Goal: Transaction & Acquisition: Book appointment/travel/reservation

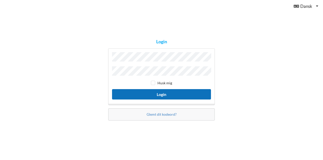
click at [170, 94] on button "Login" at bounding box center [161, 94] width 99 height 10
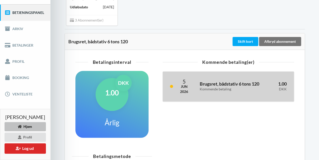
scroll to position [76, 0]
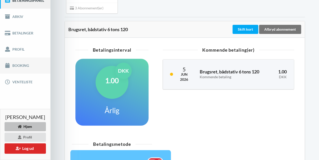
click at [17, 60] on link "Booking" at bounding box center [25, 65] width 50 height 16
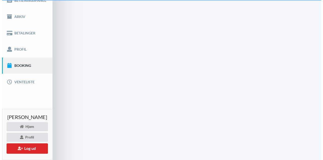
scroll to position [1, 0]
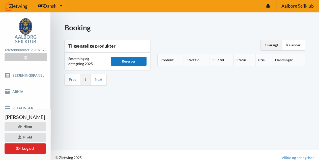
click at [143, 61] on div "Reserver" at bounding box center [129, 61] width 36 height 9
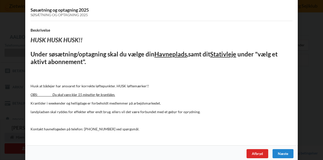
scroll to position [34, 0]
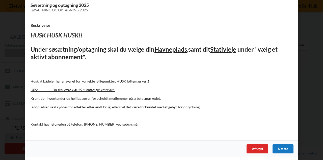
click at [282, 146] on div "Næste" at bounding box center [283, 148] width 21 height 9
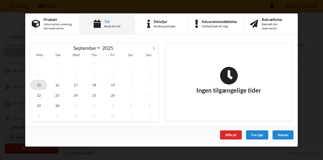
click at [37, 84] on span "15" at bounding box center [39, 85] width 17 height 10
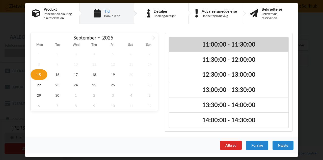
click at [215, 45] on h2 "11:00:00 - 11:30:00" at bounding box center [229, 44] width 112 height 8
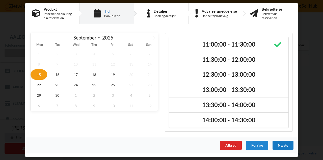
click at [286, 144] on div "Næste" at bounding box center [283, 144] width 21 height 9
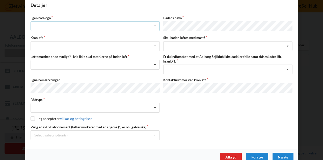
click at [154, 25] on icon at bounding box center [155, 25] width 8 height 9
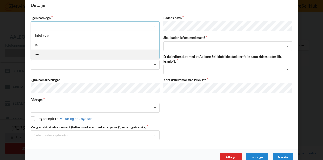
click at [39, 54] on div "nej" at bounding box center [95, 53] width 129 height 9
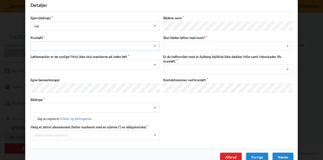
click at [154, 45] on icon at bounding box center [155, 45] width 8 height 9
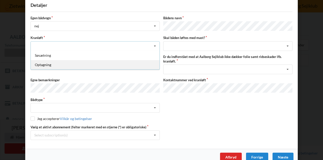
click at [38, 61] on div "Optagning" at bounding box center [95, 64] width 129 height 9
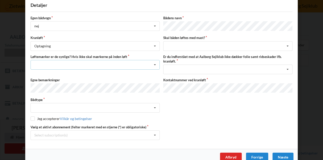
click at [156, 62] on icon at bounding box center [155, 64] width 8 height 9
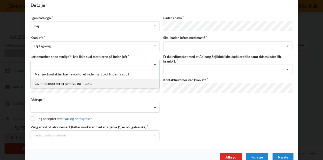
click at [67, 81] on div "Ja, mine mærker er synlige og intakte" at bounding box center [95, 83] width 129 height 9
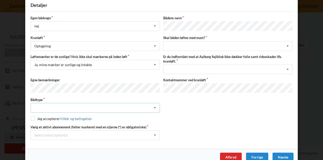
click at [153, 103] on icon at bounding box center [155, 107] width 8 height 9
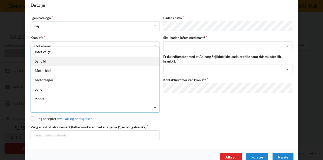
click at [41, 60] on div "Sejlbåd" at bounding box center [95, 60] width 129 height 9
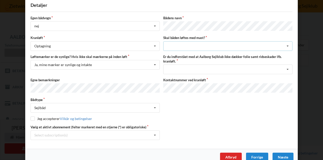
click at [286, 44] on icon at bounding box center [288, 45] width 8 height 9
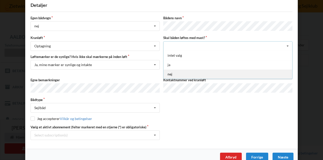
click at [170, 72] on div "nej" at bounding box center [228, 73] width 129 height 9
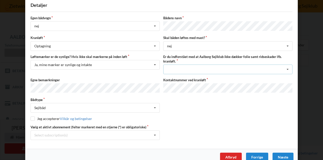
click at [287, 66] on icon at bounding box center [288, 69] width 8 height 9
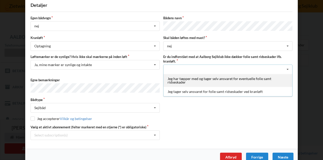
click at [176, 78] on div "Jeg har tæpper med og tager selv ansvaret for eventuelle folie samt ridseskader" at bounding box center [228, 80] width 129 height 13
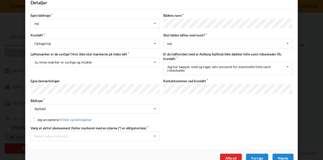
scroll to position [43, 0]
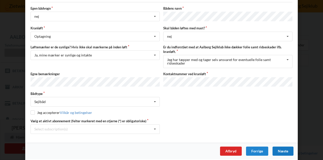
click at [281, 149] on div "Næste" at bounding box center [283, 150] width 21 height 9
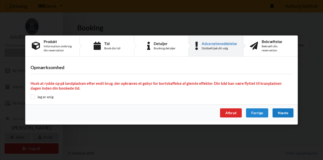
click at [283, 113] on div "Næste" at bounding box center [283, 112] width 21 height 9
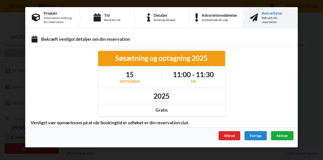
click at [282, 134] on span "Aktiver" at bounding box center [282, 135] width 12 height 4
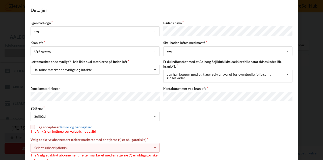
scroll to position [50, 0]
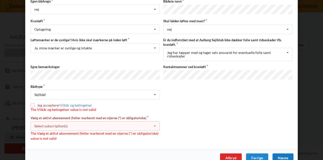
click at [31, 103] on input "checkbox" at bounding box center [33, 105] width 4 height 4
checkbox input "true"
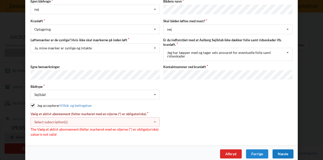
click at [154, 118] on icon at bounding box center [155, 121] width 8 height 9
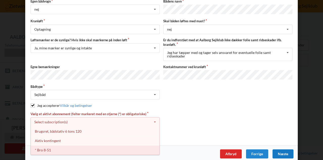
click at [46, 146] on div "* Bro 8-51" at bounding box center [95, 149] width 129 height 9
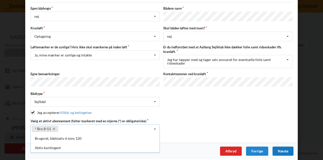
click at [287, 148] on div "Næste" at bounding box center [283, 150] width 21 height 9
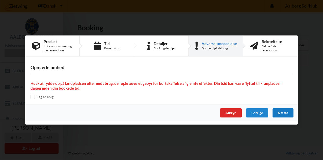
click at [285, 110] on div "Næste" at bounding box center [283, 112] width 21 height 9
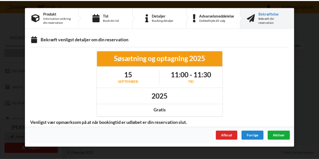
scroll to position [0, 0]
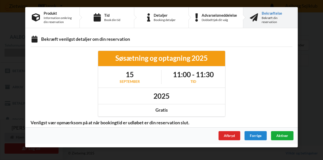
click at [285, 133] on span "Aktiver" at bounding box center [282, 135] width 12 height 4
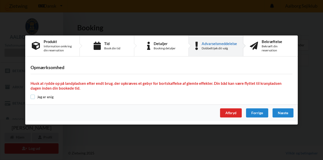
click at [33, 97] on input "checkbox" at bounding box center [33, 96] width 4 height 4
checkbox input "true"
click at [285, 113] on div "Næste" at bounding box center [283, 112] width 21 height 9
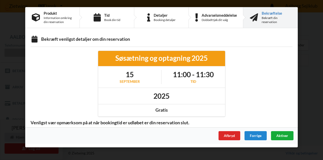
click at [284, 134] on span "Aktiver" at bounding box center [282, 135] width 12 height 4
